Goal: Book appointment/travel/reservation

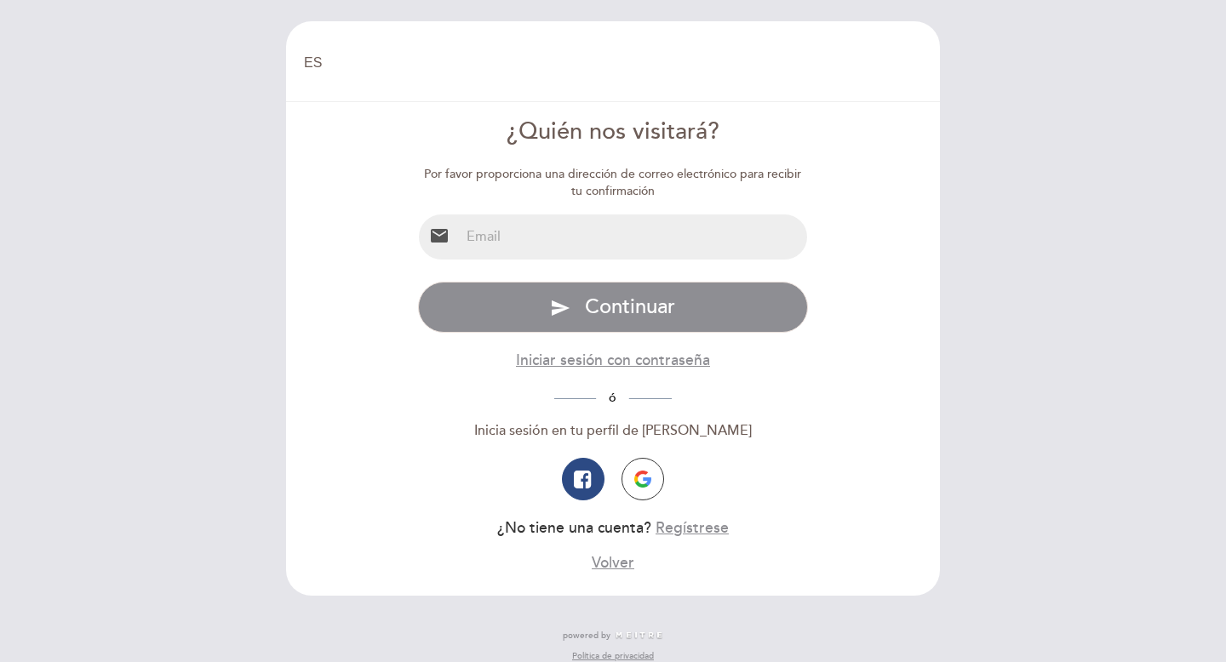
select select "es"
click at [635, 236] on input "email" at bounding box center [634, 237] width 348 height 45
type input "[EMAIL_ADDRESS][DOMAIN_NAME]"
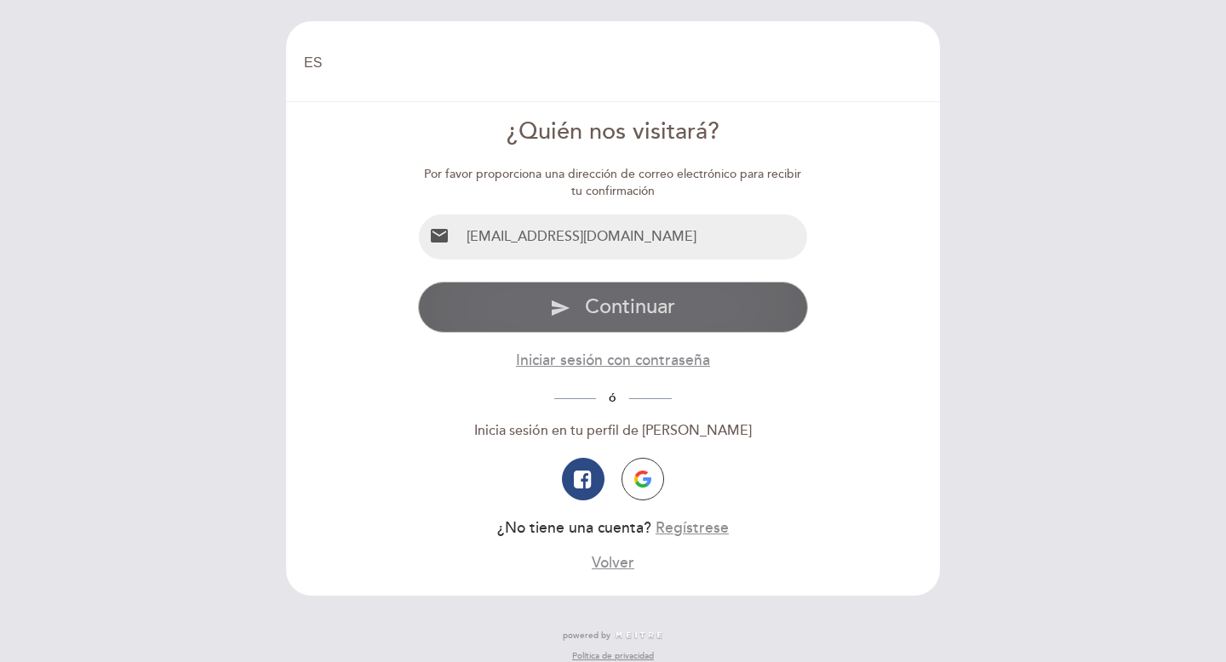
click at [630, 316] on span "Continuar" at bounding box center [630, 307] width 90 height 25
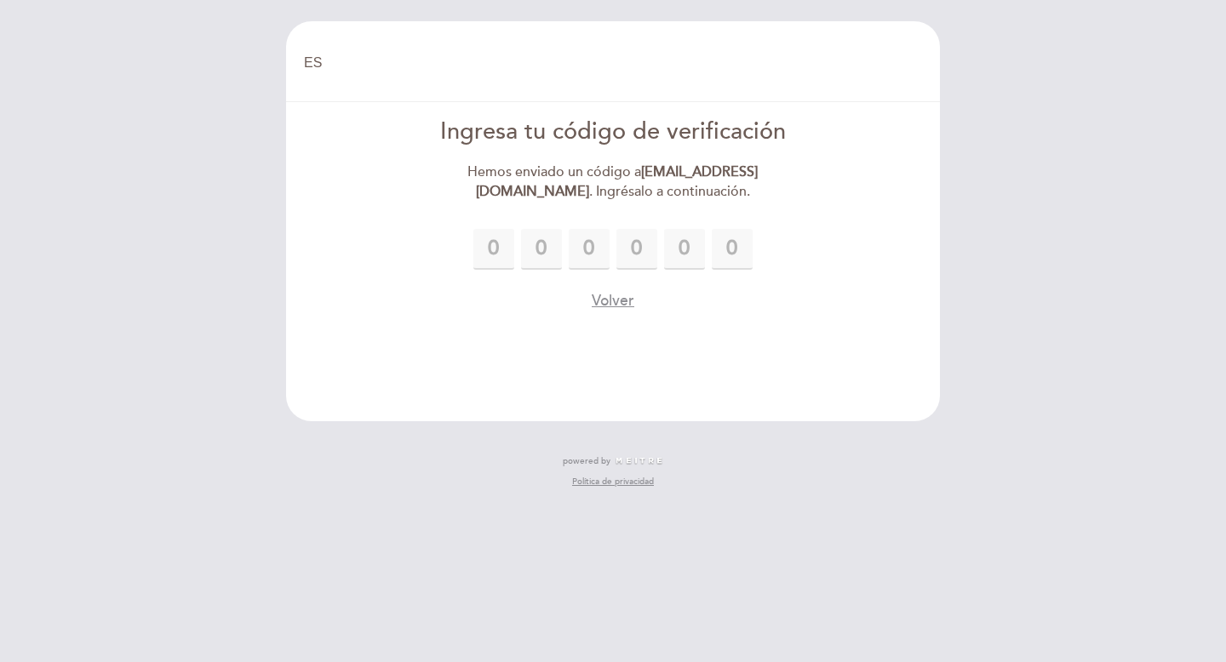
type input "5"
type input "0"
type input "8"
type input "1"
type input "7"
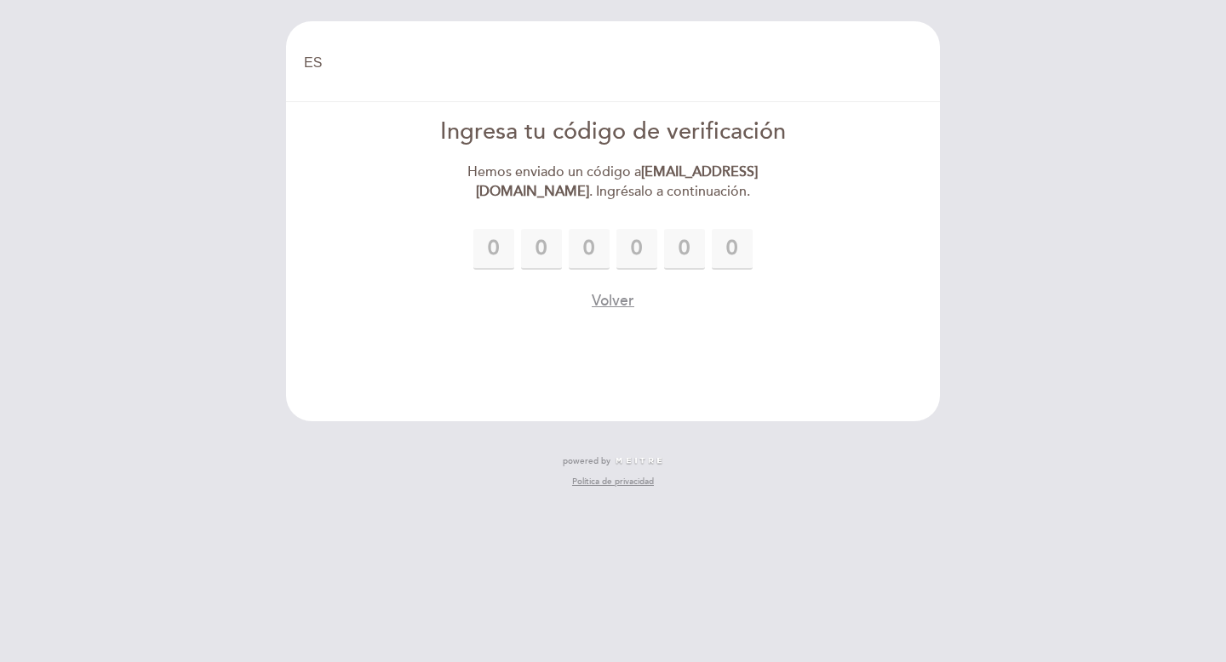
type input "0"
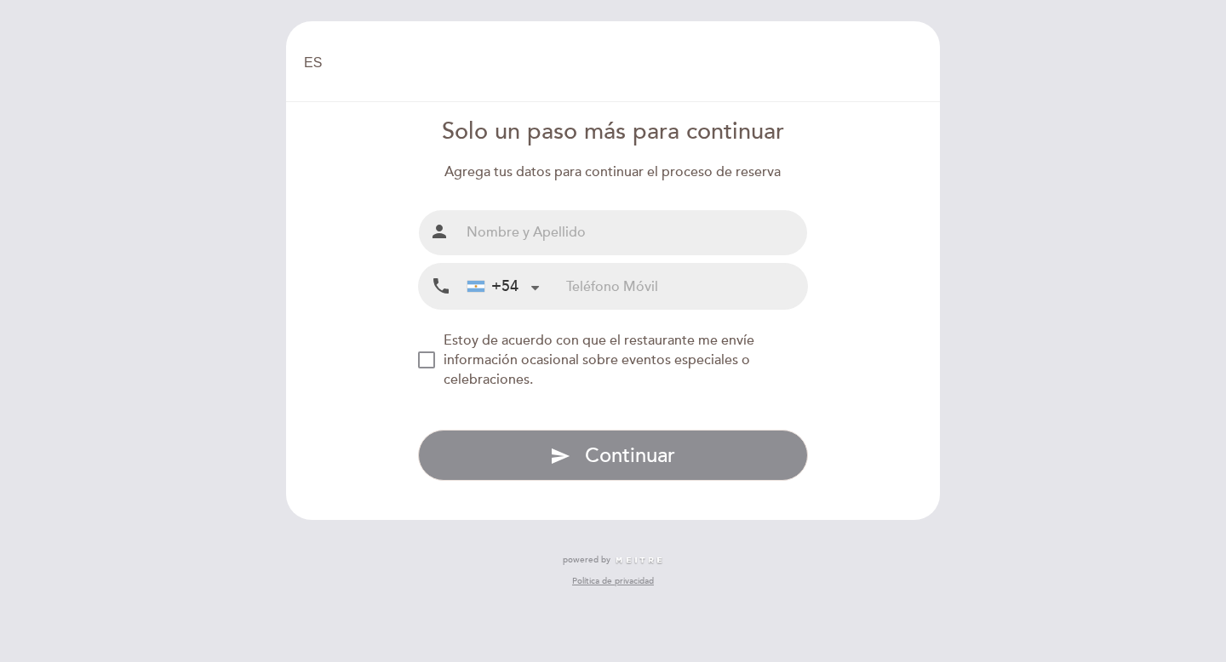
click at [696, 237] on input "text" at bounding box center [634, 232] width 348 height 45
type input "[DATE][PERSON_NAME]"
click at [748, 281] on input "tel" at bounding box center [686, 286] width 241 height 45
type input "3513434816"
click at [427, 358] on div "NEW_MODAL_AGREE_RESTAURANT_SEND_OCCASIONAL_INFO" at bounding box center [426, 360] width 17 height 17
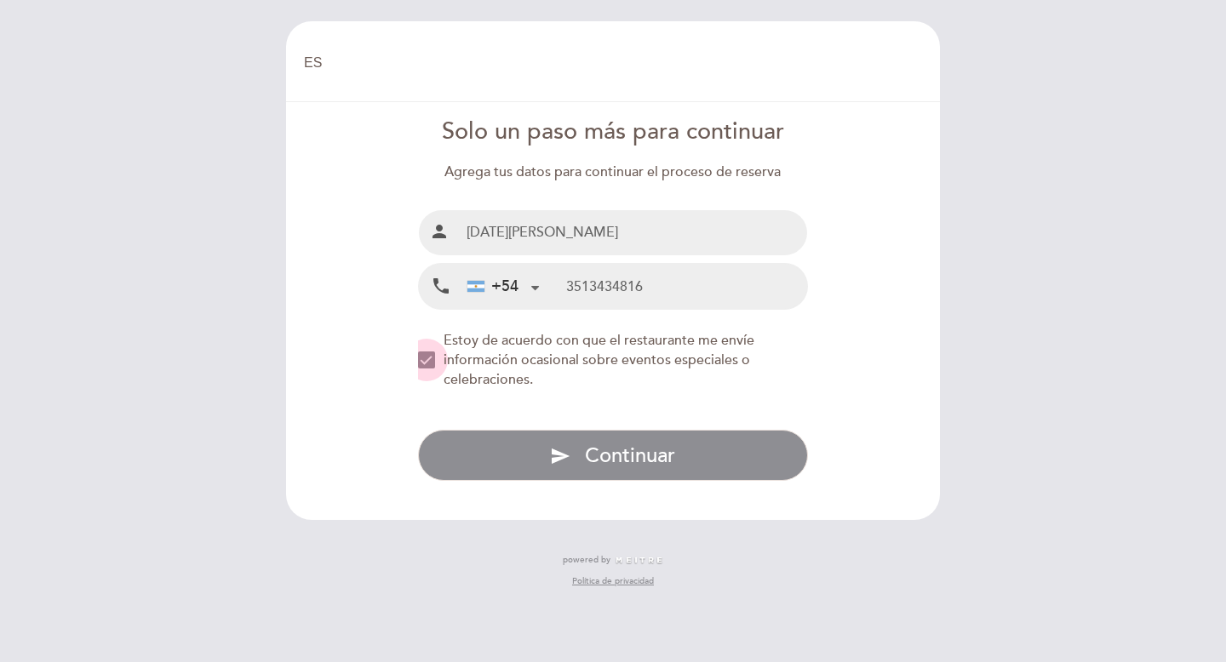
click at [427, 354] on div "NEW_MODAL_AGREE_RESTAURANT_SEND_OCCASIONAL_INFO" at bounding box center [426, 360] width 17 height 17
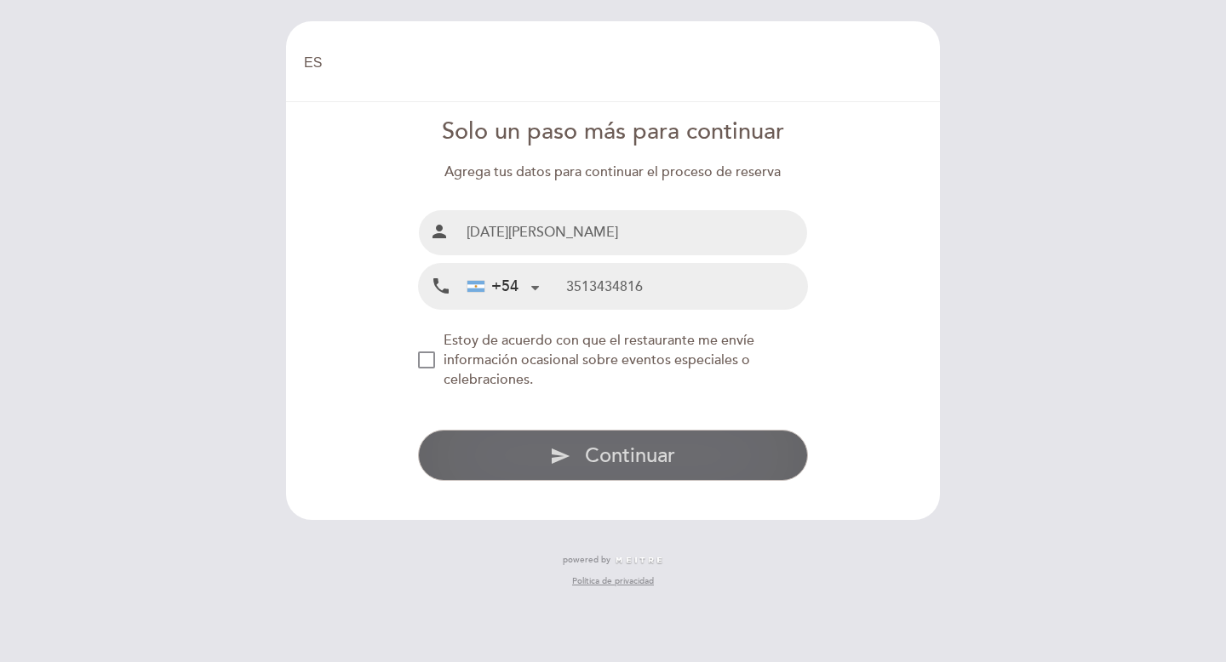
click at [543, 466] on button "send Continuar" at bounding box center [613, 455] width 391 height 51
